Goal: Information Seeking & Learning: Learn about a topic

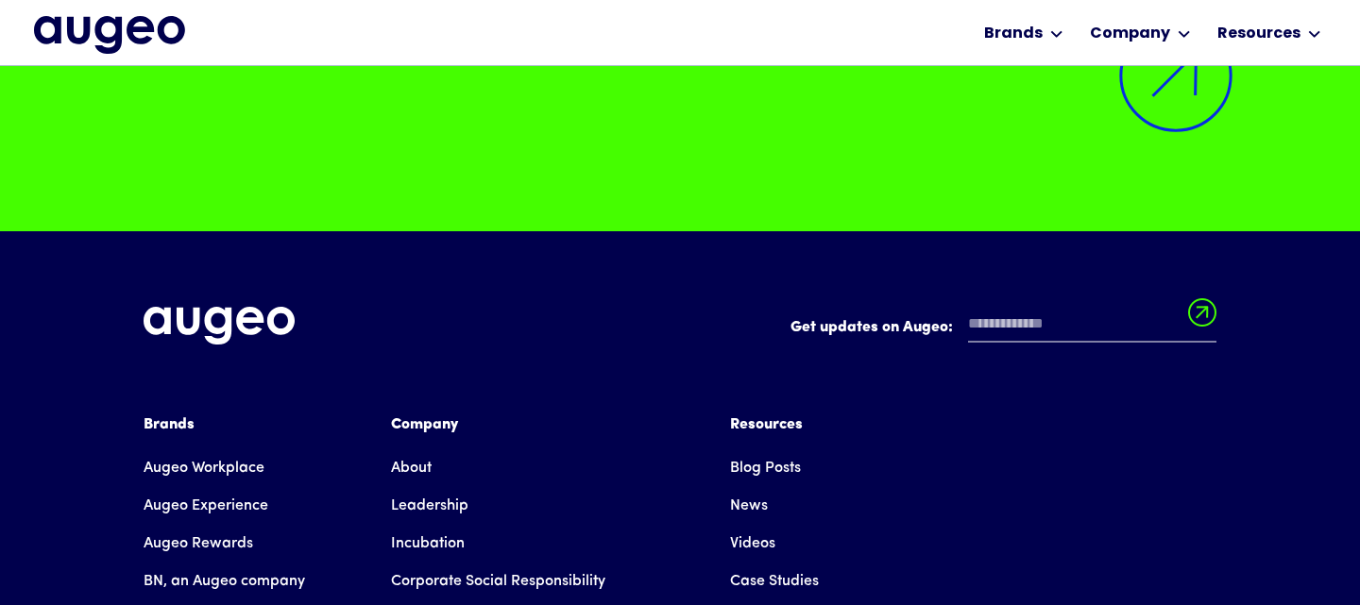
scroll to position [14331, 0]
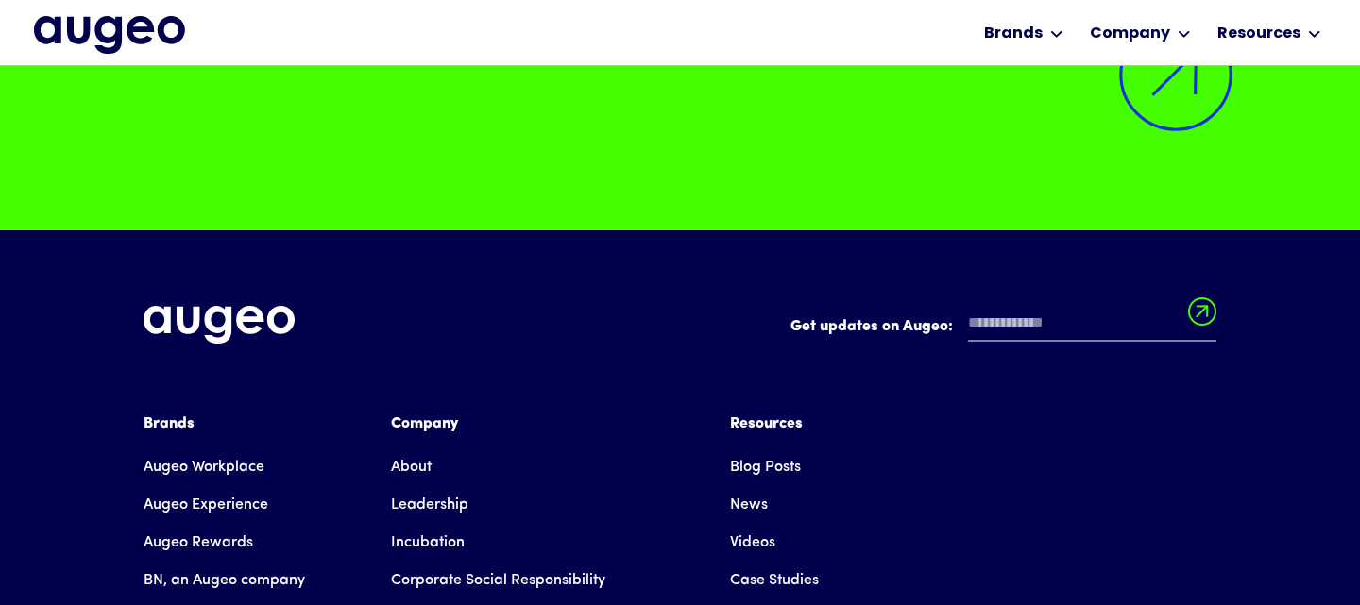
click at [403, 448] on link "About" at bounding box center [411, 467] width 41 height 38
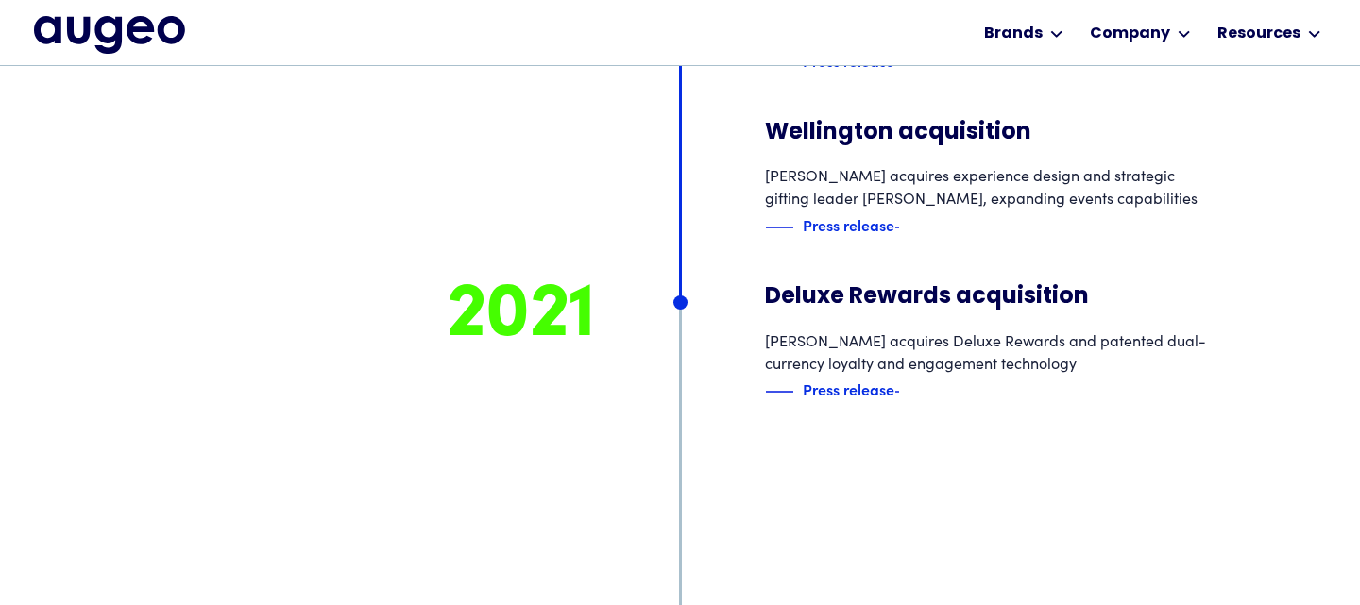
scroll to position [8405, 0]
